Goal: Information Seeking & Learning: Understand process/instructions

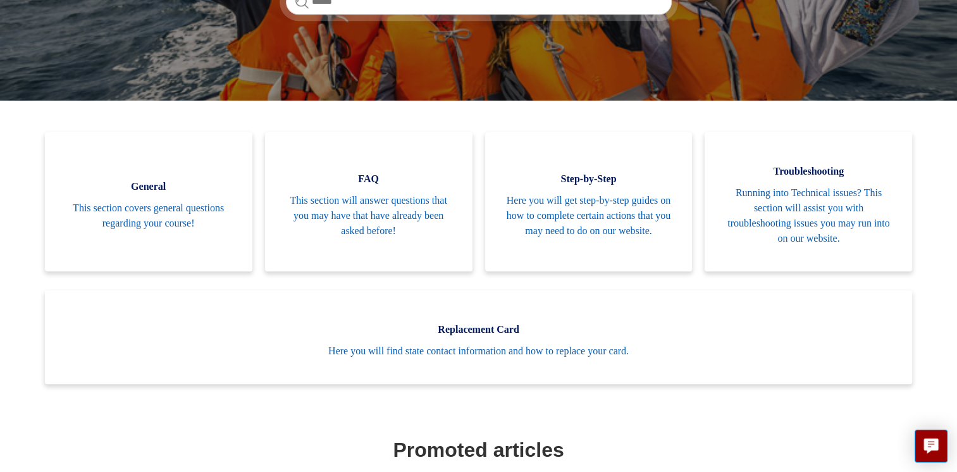
scroll to position [2, 0]
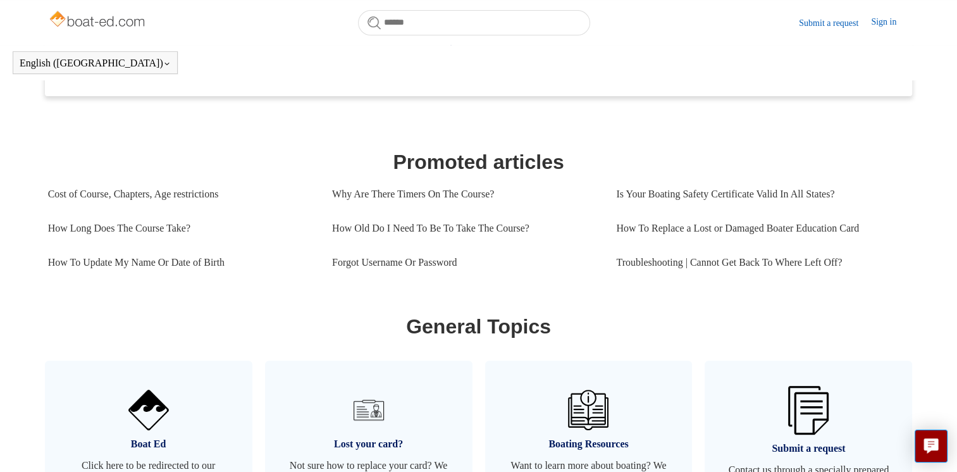
scroll to position [503, 0]
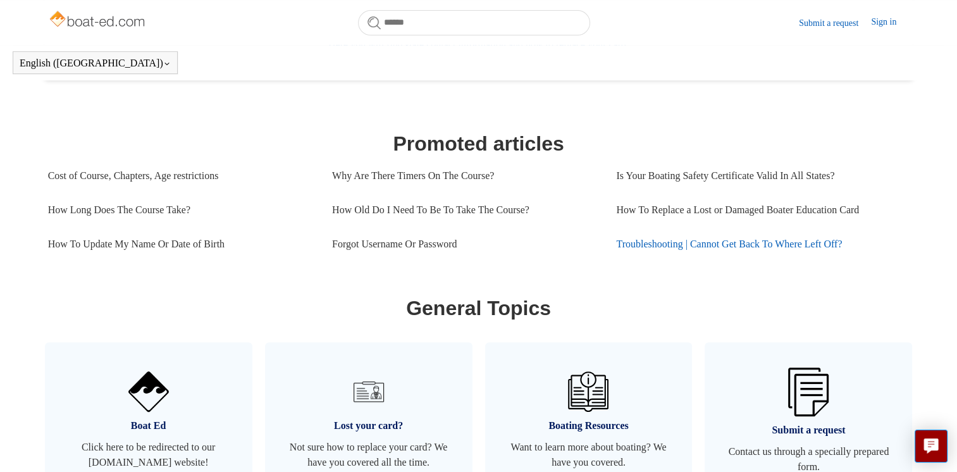
click at [743, 244] on link "Troubleshooting | Cannot Get Back To Where Left Off?" at bounding box center [758, 244] width 284 height 34
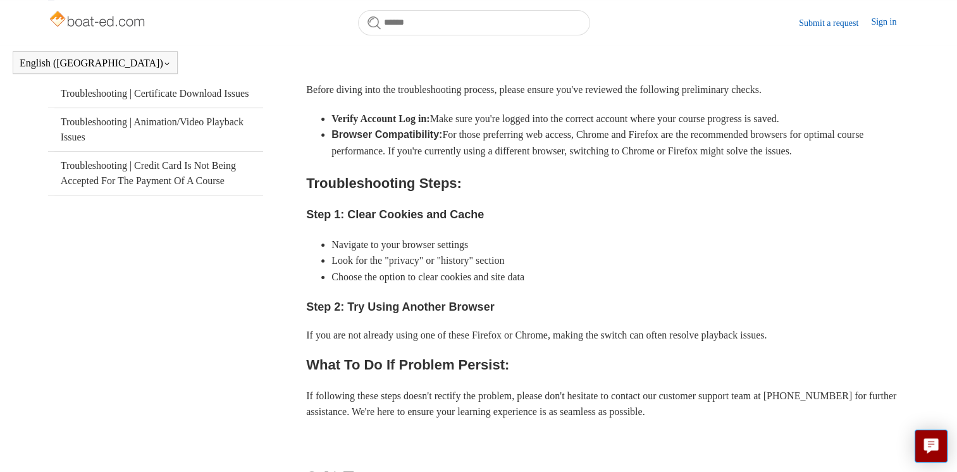
scroll to position [297, 0]
click at [515, 341] on div "If you're having trouble picking up your course exactly where you left off, her…" at bounding box center [607, 233] width 603 height 424
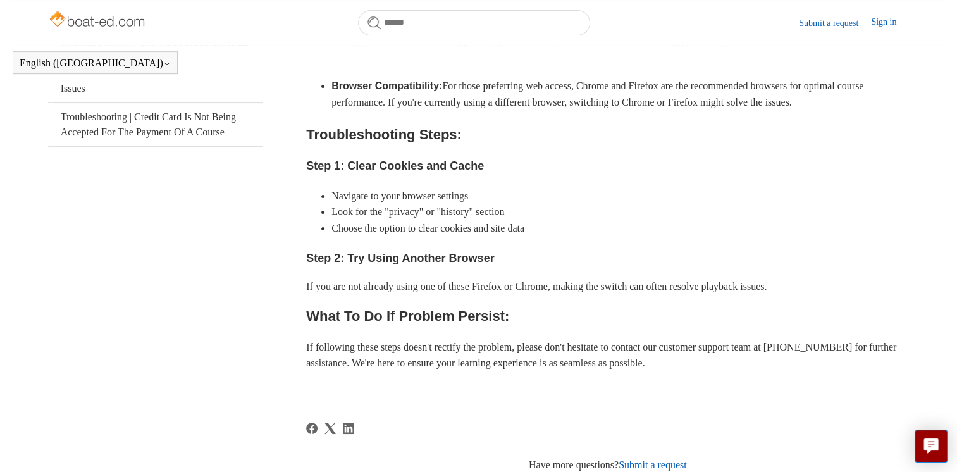
scroll to position [433, 0]
